Goal: Entertainment & Leisure: Consume media (video, audio)

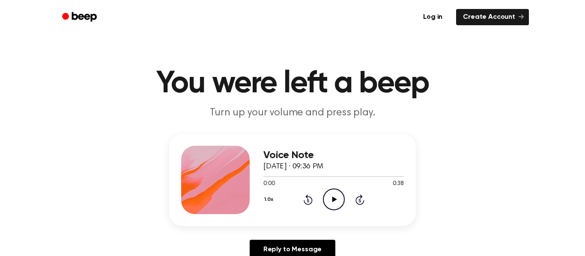
click at [333, 199] on icon at bounding box center [334, 200] width 5 height 6
click at [333, 199] on icon at bounding box center [334, 200] width 4 height 6
click at [433, 11] on link "Log in" at bounding box center [432, 17] width 36 height 20
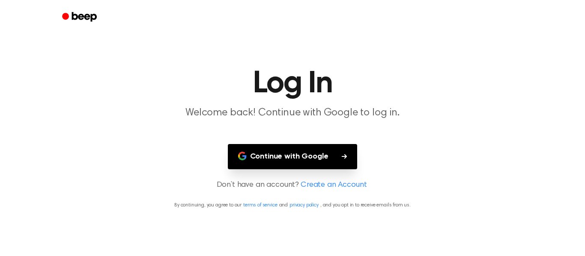
click at [328, 162] on button "Continue with Google" at bounding box center [293, 156] width 130 height 25
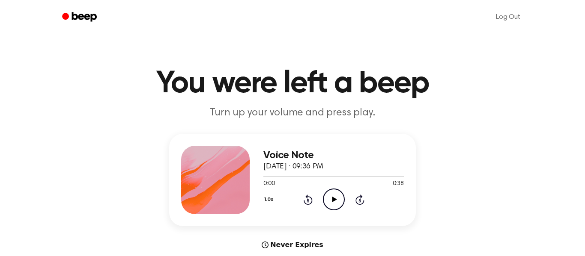
click at [338, 199] on icon "Play Audio" at bounding box center [334, 200] width 22 height 22
click at [338, 199] on icon "Pause Audio" at bounding box center [334, 200] width 22 height 22
click at [285, 145] on div "Voice Note September 9, 2025 · 09:36 PM 0:00 0:38 Your browser does not support…" at bounding box center [292, 180] width 247 height 92
click at [265, 201] on button "1.0x" at bounding box center [269, 200] width 13 height 15
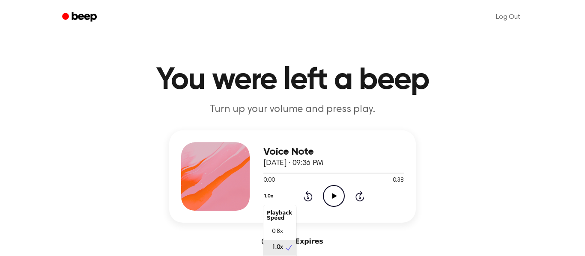
scroll to position [4, 0]
click at [278, 225] on span "0.8x" at bounding box center [277, 228] width 11 height 9
click at [332, 192] on icon "Play Audio" at bounding box center [334, 196] width 22 height 22
drag, startPoint x: 363, startPoint y: 175, endPoint x: 267, endPoint y: 175, distance: 96.7
click at [267, 175] on div at bounding box center [333, 172] width 140 height 7
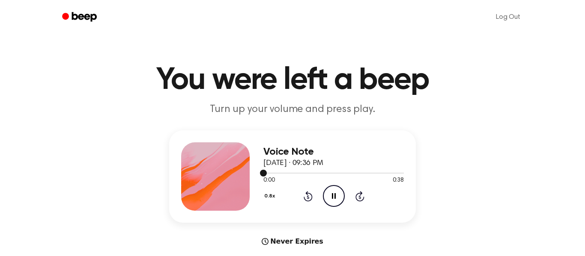
click at [267, 175] on div at bounding box center [333, 172] width 140 height 7
click at [334, 194] on icon at bounding box center [334, 196] width 4 height 6
click at [306, 198] on icon "Rewind 5 seconds" at bounding box center [307, 196] width 9 height 11
click at [337, 194] on icon "Play Audio" at bounding box center [334, 196] width 22 height 22
click at [337, 194] on icon "Pause Audio" at bounding box center [334, 196] width 22 height 22
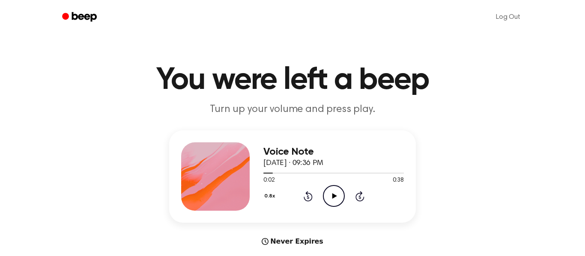
click at [330, 192] on icon "Play Audio" at bounding box center [334, 196] width 22 height 22
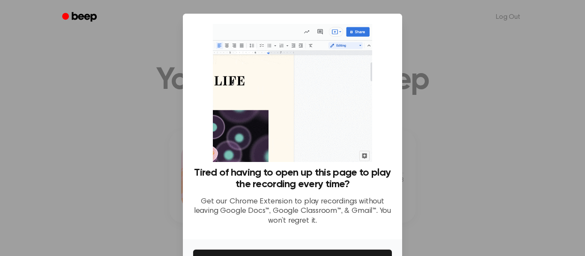
scroll to position [55, 0]
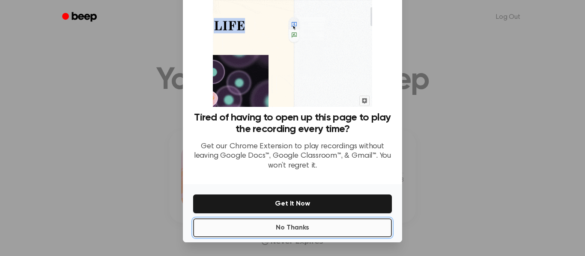
click at [279, 230] on button "No Thanks" at bounding box center [292, 228] width 199 height 19
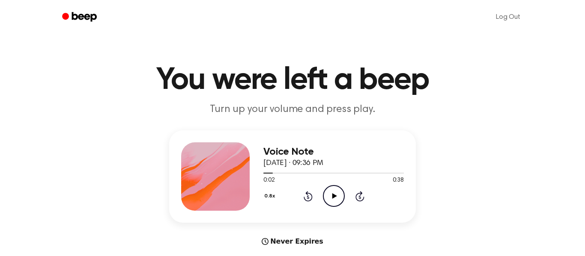
click at [331, 196] on icon "Play Audio" at bounding box center [334, 196] width 22 height 22
click at [332, 196] on icon at bounding box center [334, 196] width 4 height 6
click at [309, 195] on icon "Rewind 5 seconds" at bounding box center [307, 196] width 9 height 11
click at [335, 194] on icon "Play Audio" at bounding box center [334, 196] width 22 height 22
click at [335, 194] on icon at bounding box center [334, 196] width 4 height 6
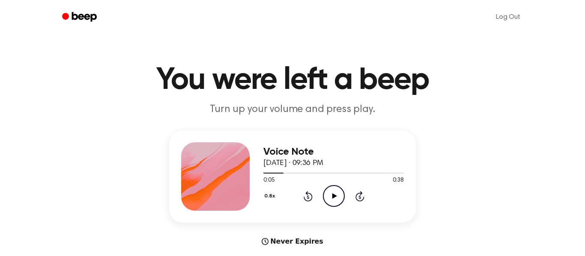
click at [330, 197] on icon "Play Audio" at bounding box center [334, 196] width 22 height 22
click at [330, 197] on icon "Pause Audio" at bounding box center [334, 196] width 22 height 22
click at [306, 196] on icon "Rewind 5 seconds" at bounding box center [307, 196] width 9 height 11
click at [323, 197] on circle at bounding box center [333, 196] width 21 height 21
click at [334, 195] on icon at bounding box center [334, 196] width 4 height 6
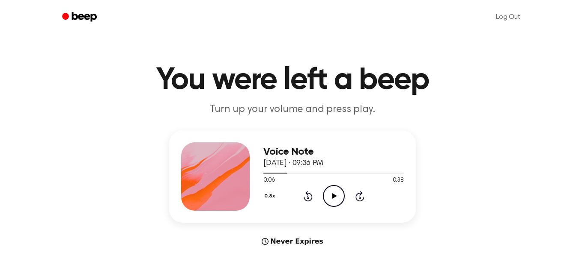
click at [333, 194] on icon at bounding box center [334, 196] width 5 height 6
click at [333, 194] on icon "Pause Audio" at bounding box center [334, 196] width 22 height 22
click at [331, 199] on icon "Play Audio" at bounding box center [334, 196] width 22 height 22
click at [332, 199] on icon at bounding box center [334, 196] width 4 height 6
click at [331, 196] on icon "Play Audio" at bounding box center [334, 196] width 22 height 22
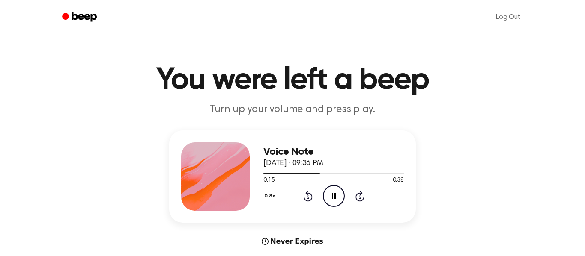
click at [331, 196] on icon "Pause Audio" at bounding box center [334, 196] width 22 height 22
click at [328, 196] on icon "Play Audio" at bounding box center [334, 196] width 22 height 22
click at [328, 196] on icon "Pause Audio" at bounding box center [334, 196] width 22 height 22
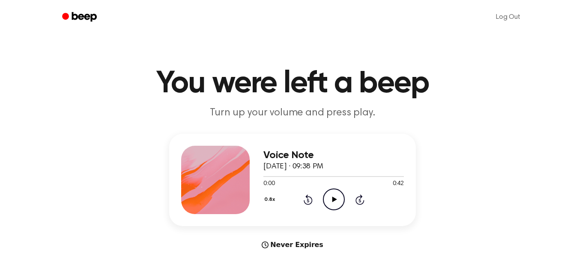
click at [330, 199] on icon "Play Audio" at bounding box center [334, 200] width 22 height 22
click at [330, 199] on icon "Pause Audio" at bounding box center [334, 200] width 22 height 22
click at [333, 197] on icon "Play Audio" at bounding box center [334, 200] width 22 height 22
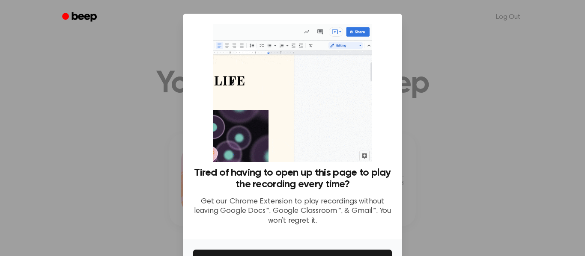
scroll to position [55, 0]
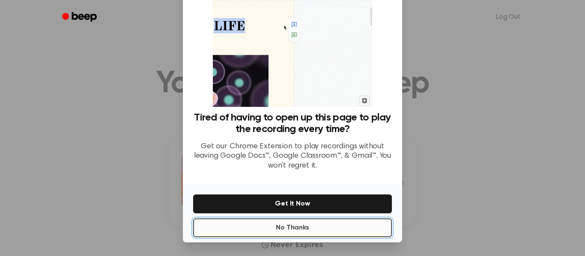
click at [291, 231] on button "No Thanks" at bounding box center [292, 228] width 199 height 19
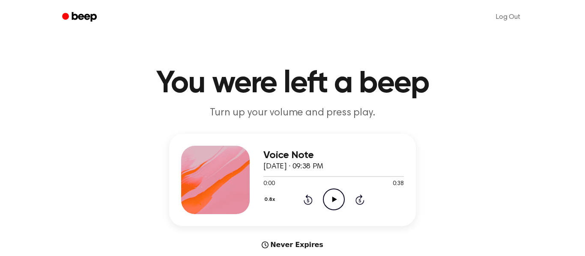
click at [332, 199] on icon at bounding box center [334, 200] width 5 height 6
click at [332, 199] on icon at bounding box center [334, 200] width 4 height 6
click at [334, 199] on icon at bounding box center [334, 200] width 5 height 6
click at [334, 199] on icon at bounding box center [334, 200] width 4 height 6
click at [336, 200] on icon "Play Audio" at bounding box center [334, 200] width 22 height 22
